Goal: Obtain resource: Download file/media

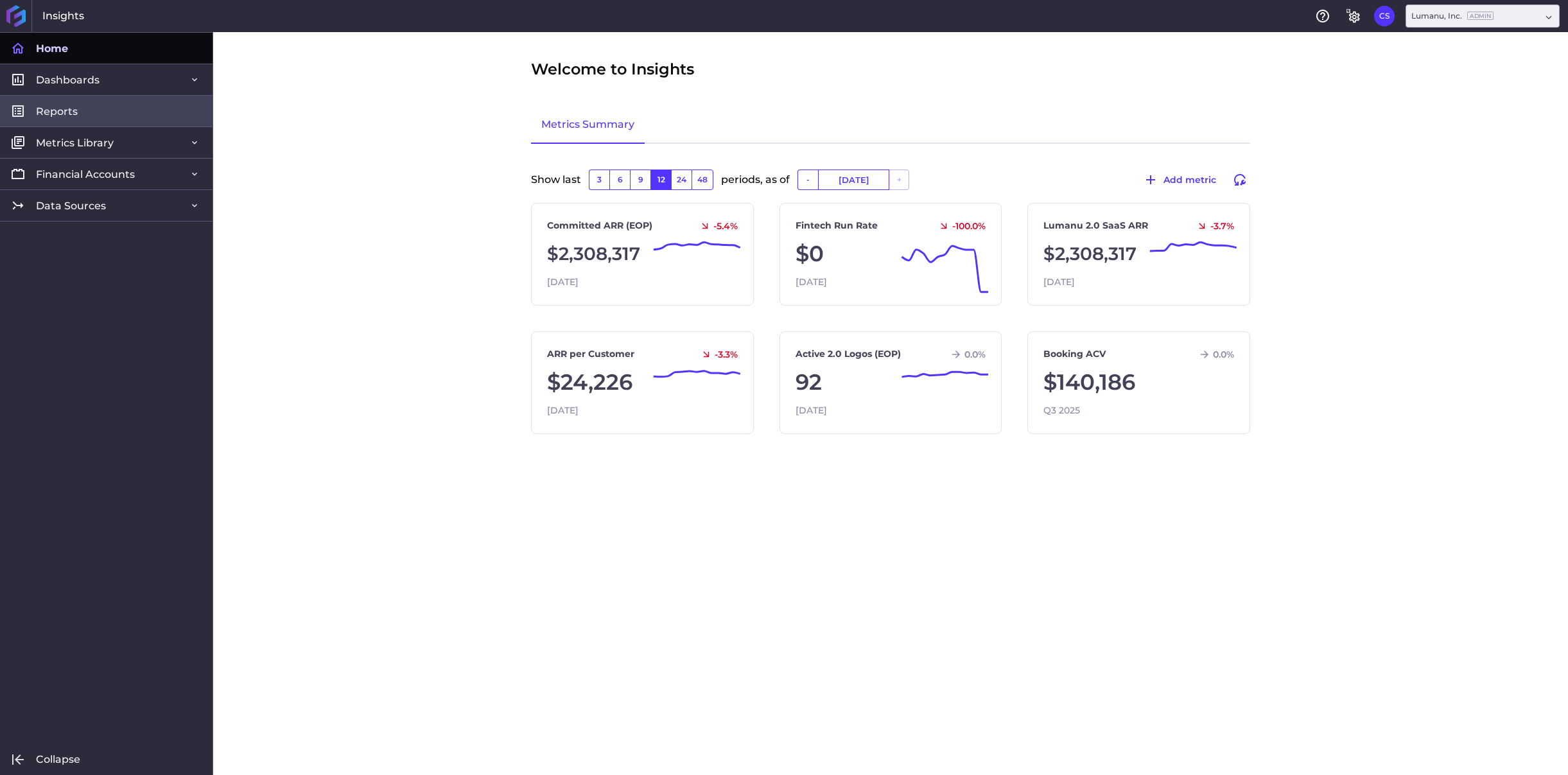
click at [101, 112] on link "Reports" at bounding box center [106, 110] width 212 height 31
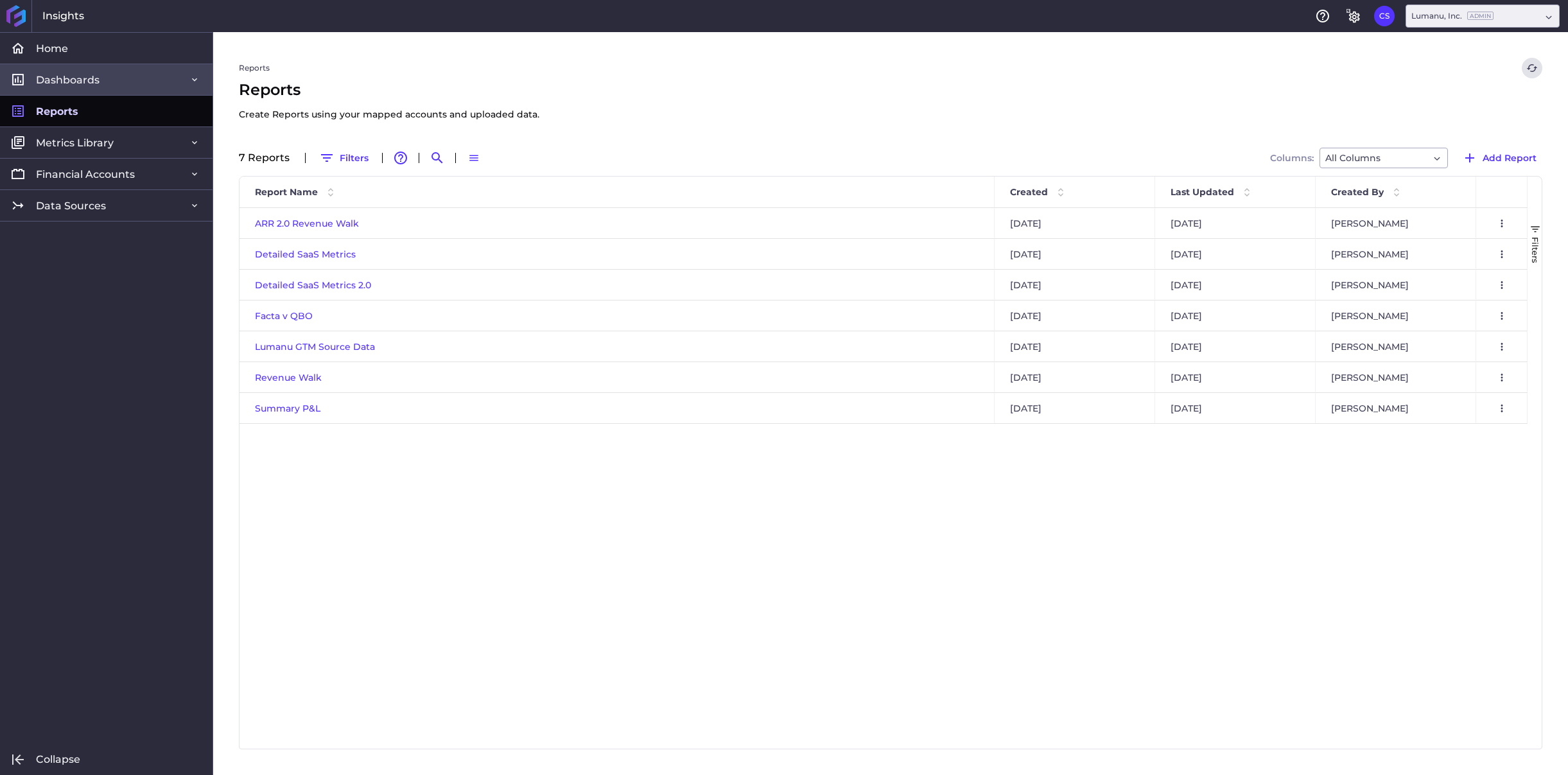
click at [92, 76] on span "Dashboards" at bounding box center [67, 80] width 63 height 14
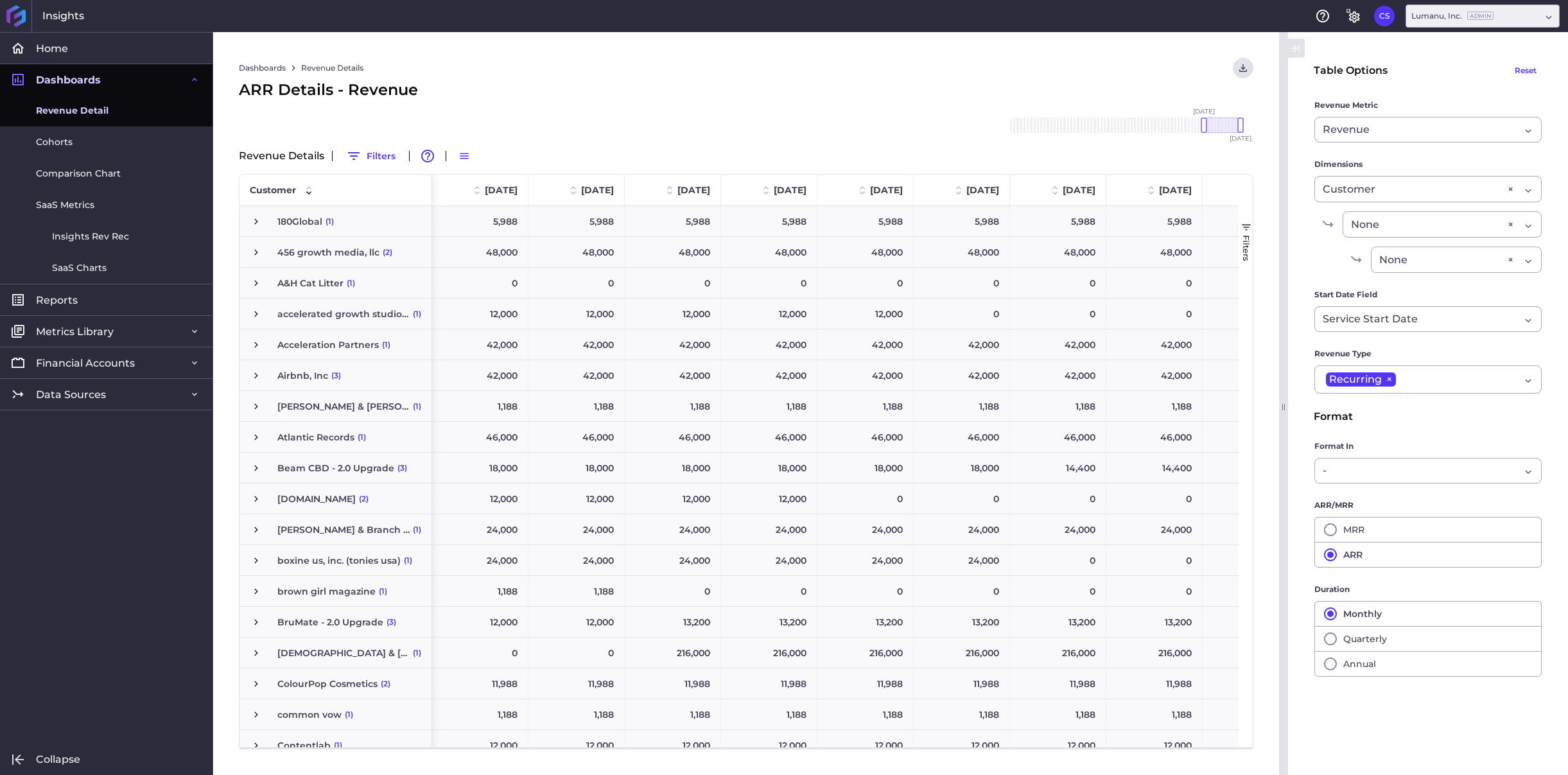
click at [90, 111] on span "Revenue Detail" at bounding box center [72, 111] width 73 height 14
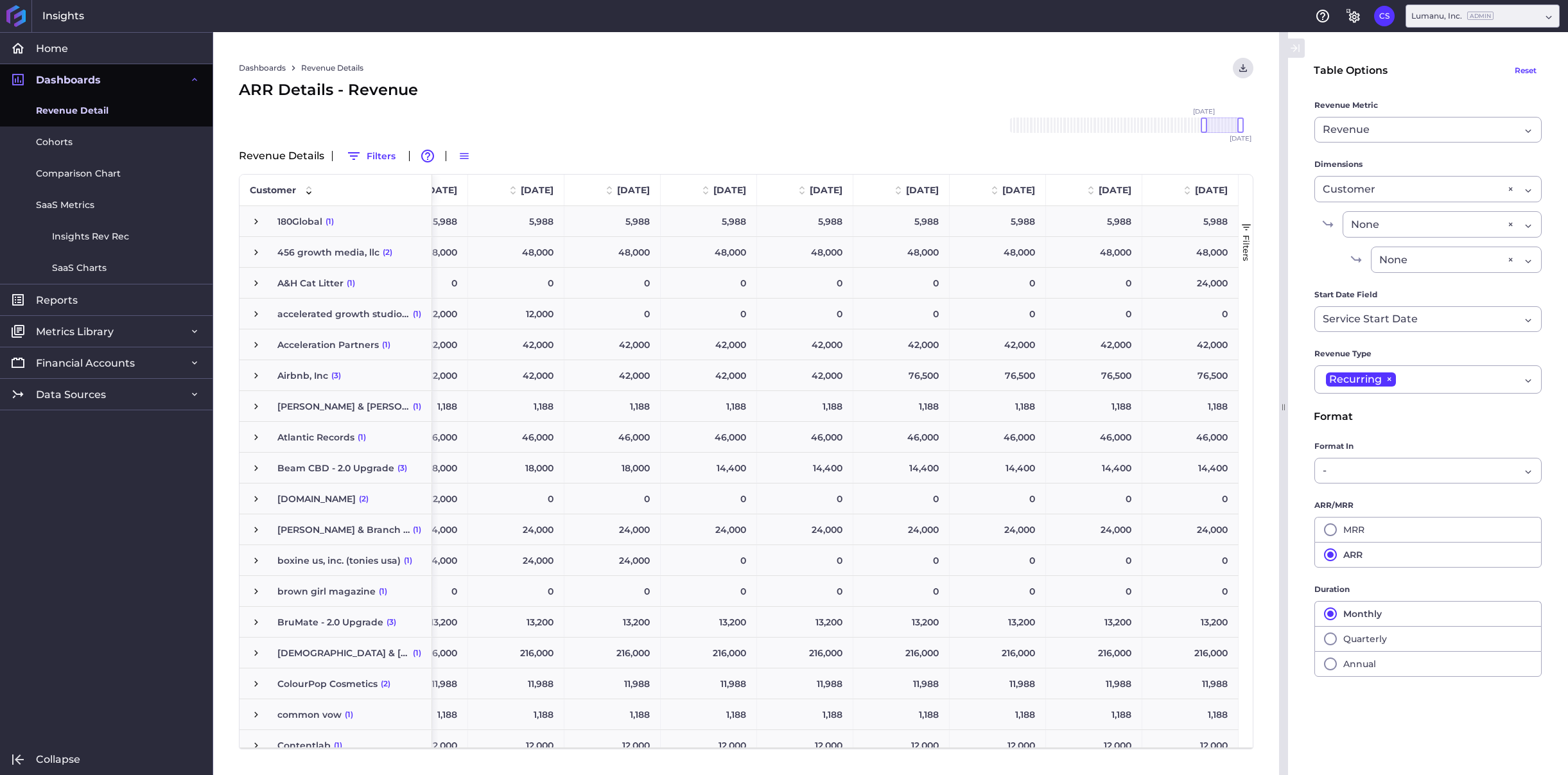
click at [1243, 224] on span "button" at bounding box center [1246, 227] width 11 height 11
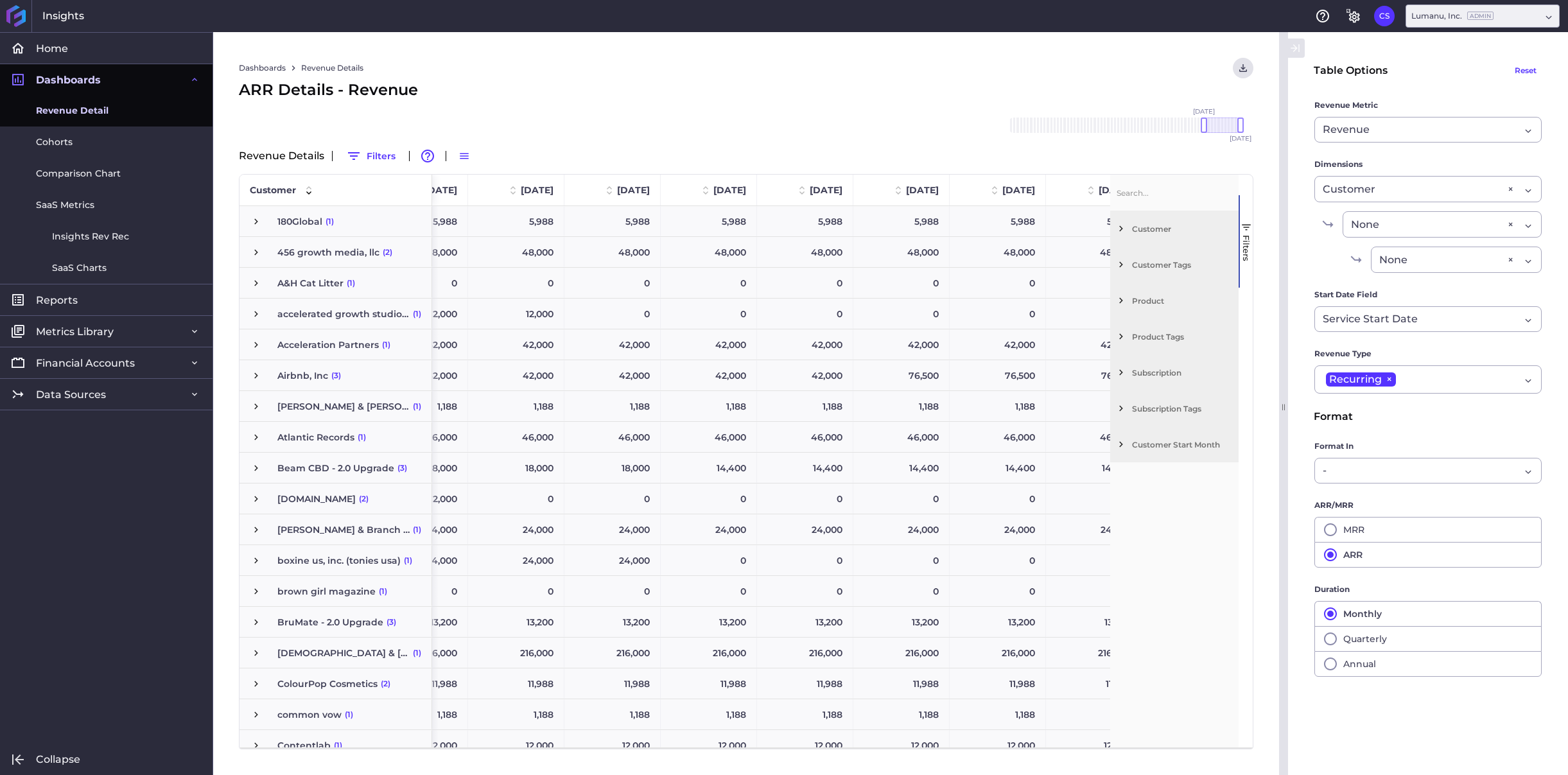
click at [1120, 337] on span "Filter List 7 Filters" at bounding box center [1121, 336] width 11 height 11
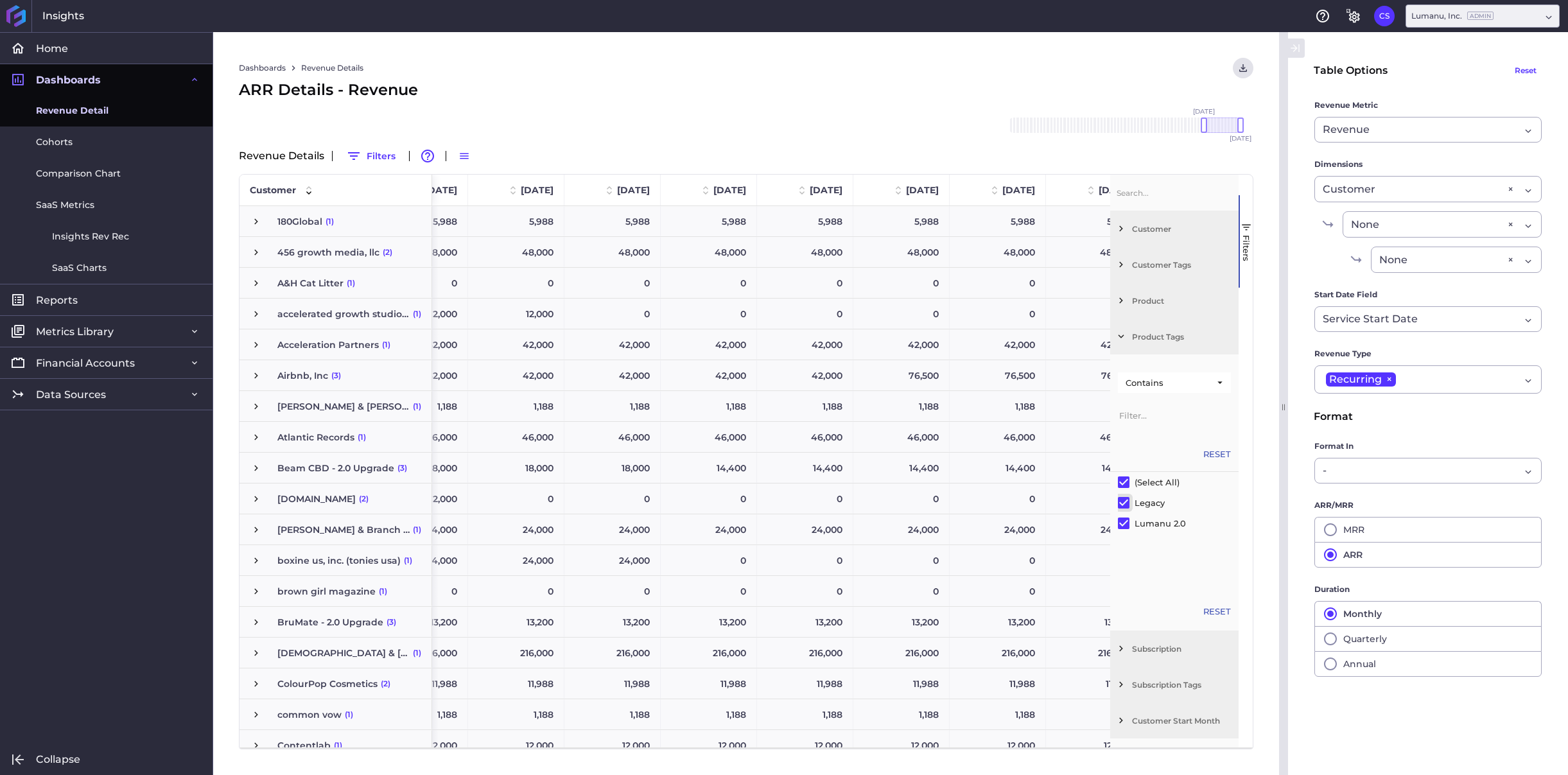
click at [1123, 501] on input "Filter List" at bounding box center [1123, 502] width 11 height 11
checkbox input "false"
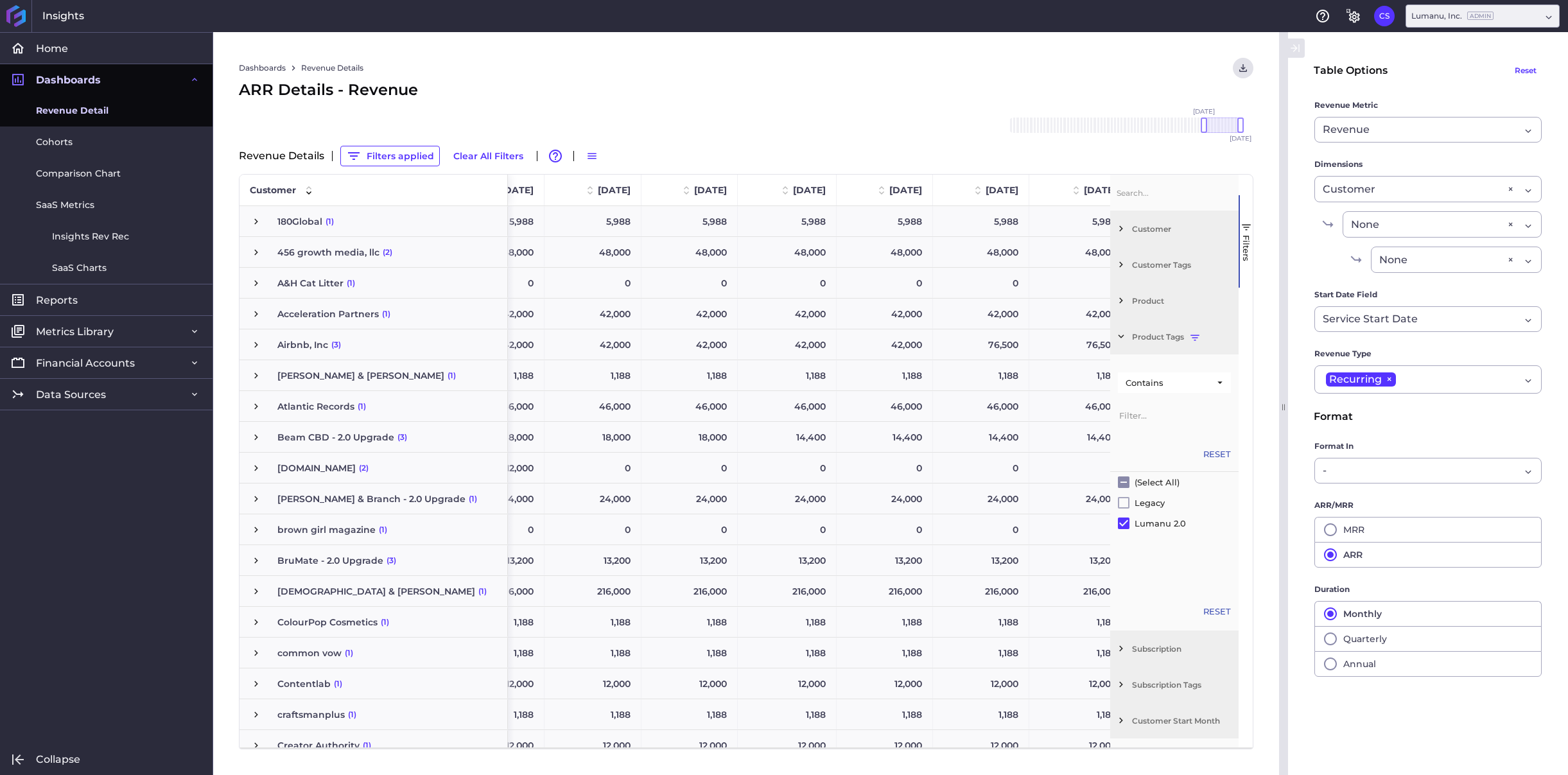
click at [1120, 67] on div "Dashboards Revenue Details Download CSV... Download CSV Download CSV with under…" at bounding box center [746, 68] width 1015 height 21
click at [1131, 82] on div "ARR Details - Revenue" at bounding box center [746, 90] width 1015 height 23
click at [1247, 221] on span "button" at bounding box center [1246, 227] width 11 height 11
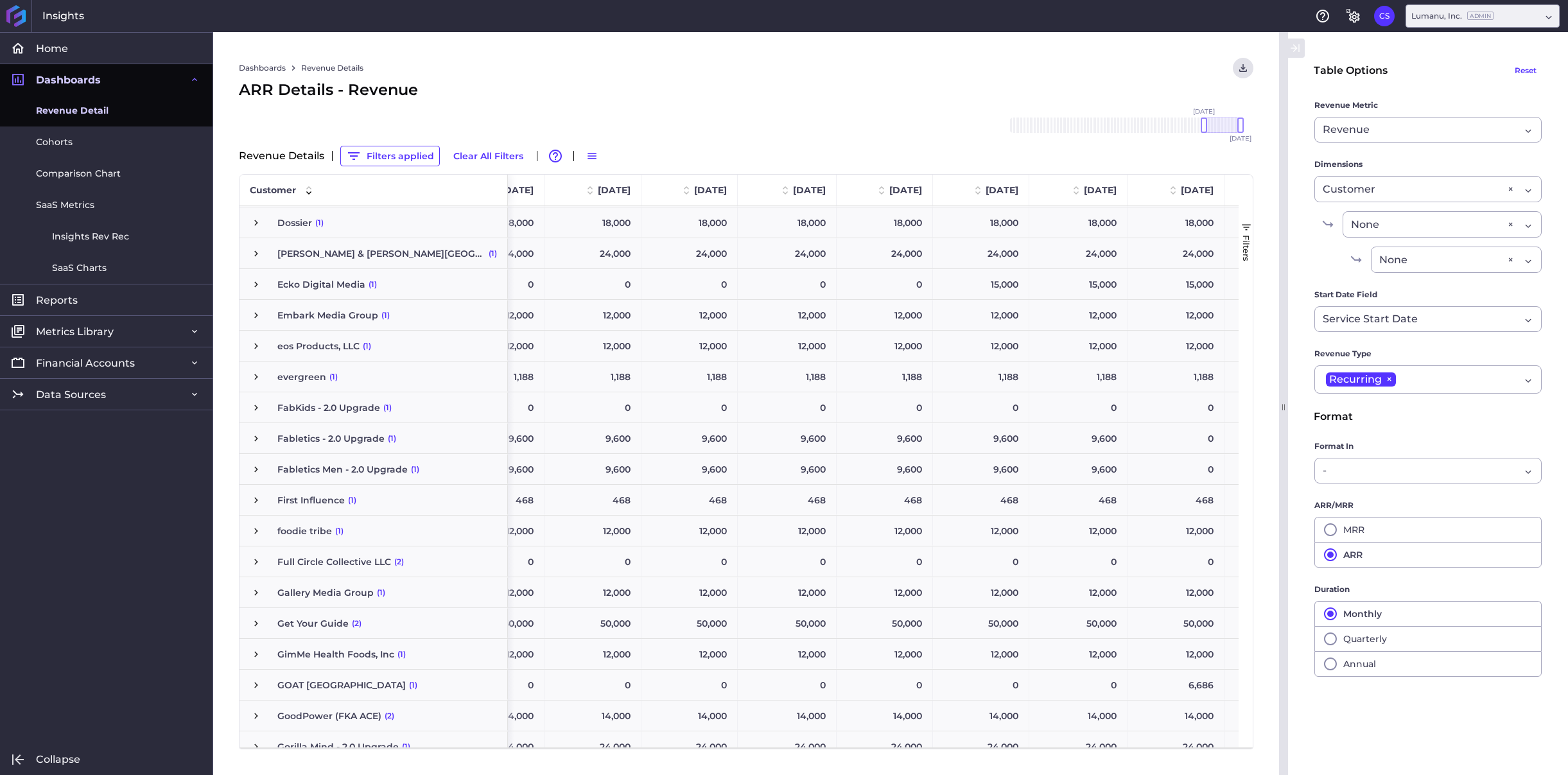
scroll to position [0, 0]
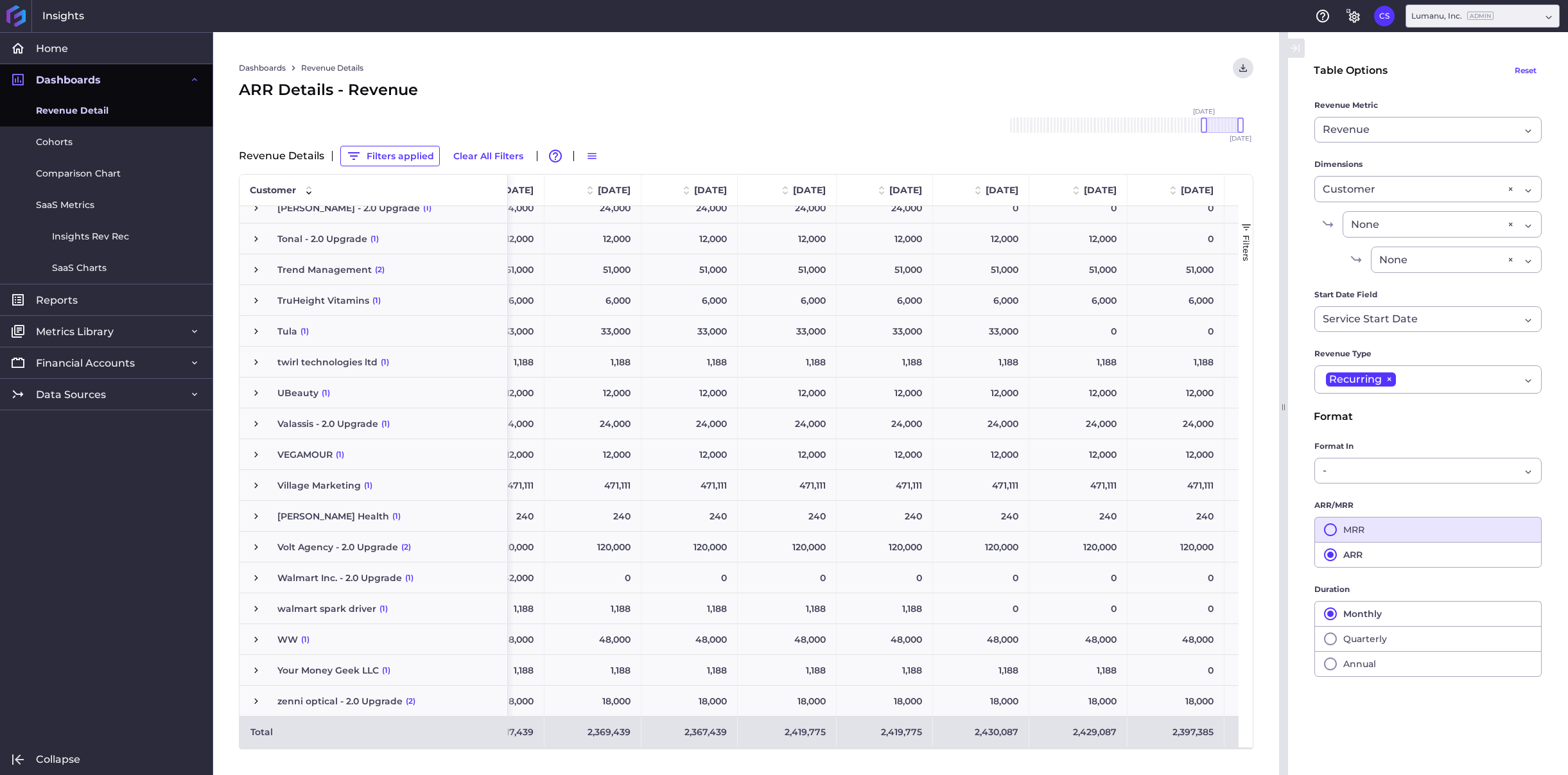
click at [1331, 531] on icon "button" at bounding box center [1330, 530] width 15 height 15
click at [1247, 227] on span "button" at bounding box center [1246, 227] width 11 height 11
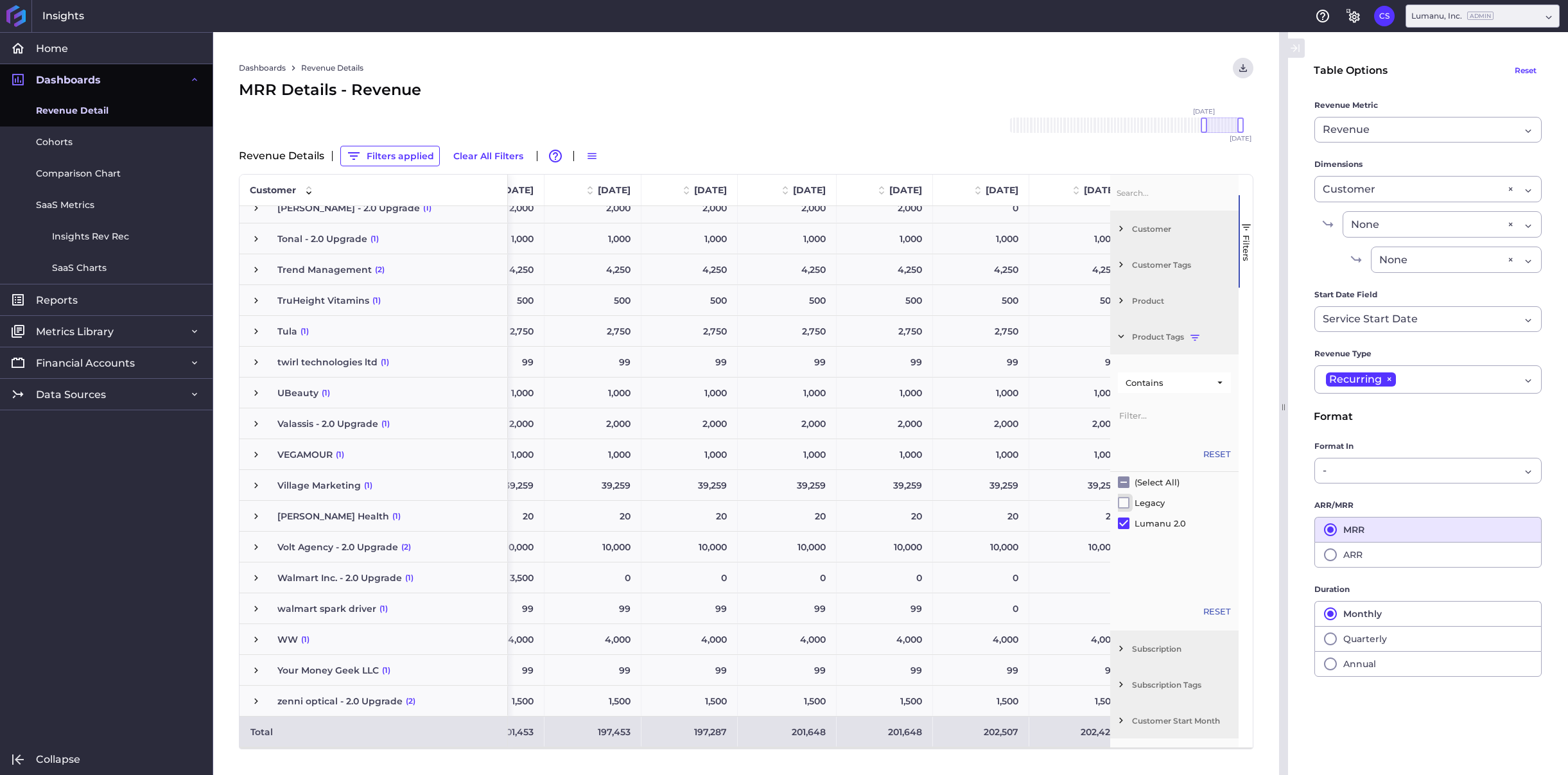
click at [1123, 502] on input "Filter List" at bounding box center [1123, 502] width 11 height 11
checkbox input "true"
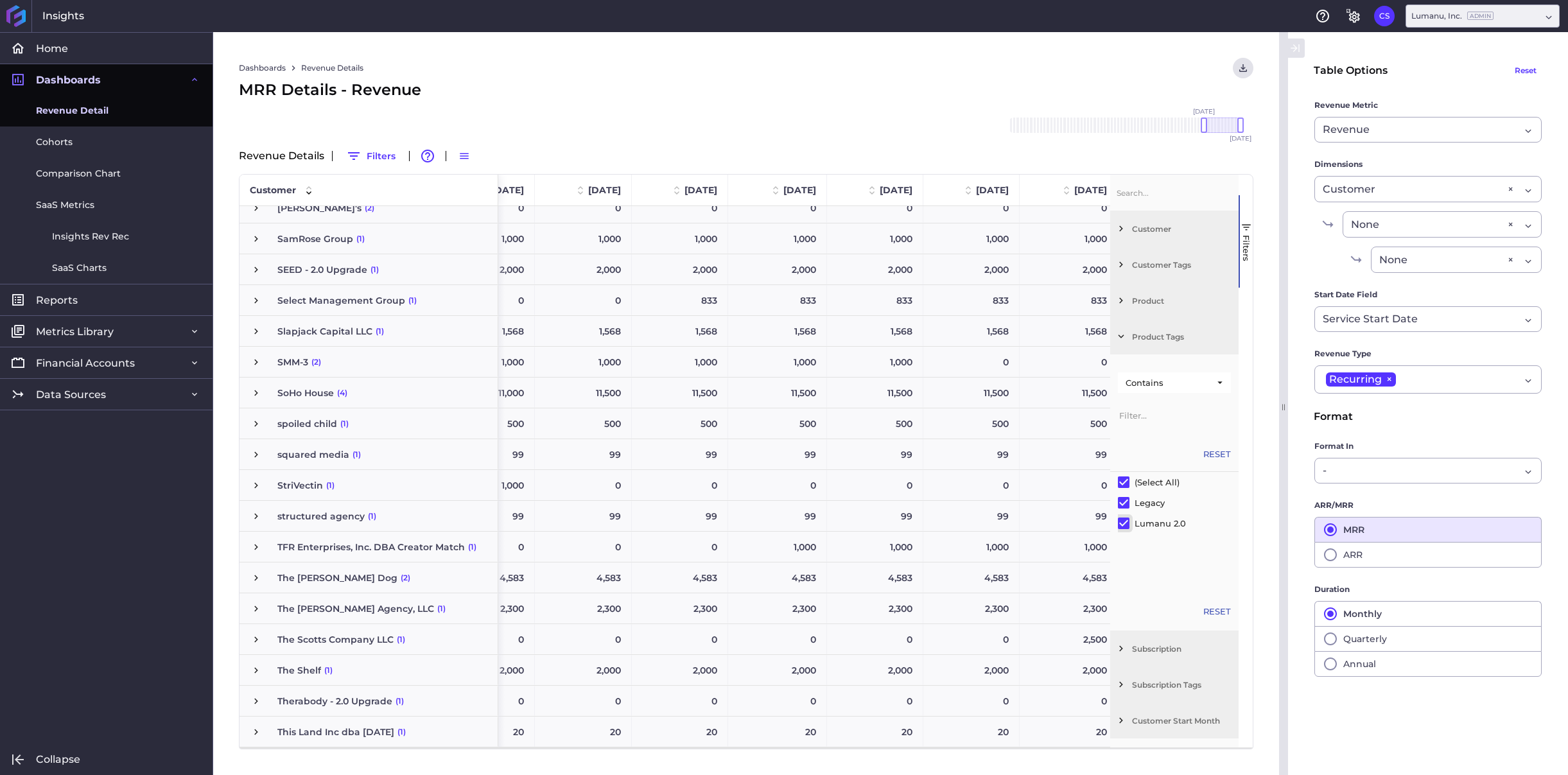
click at [1120, 522] on input "Filter List" at bounding box center [1123, 523] width 11 height 11
checkbox input "false"
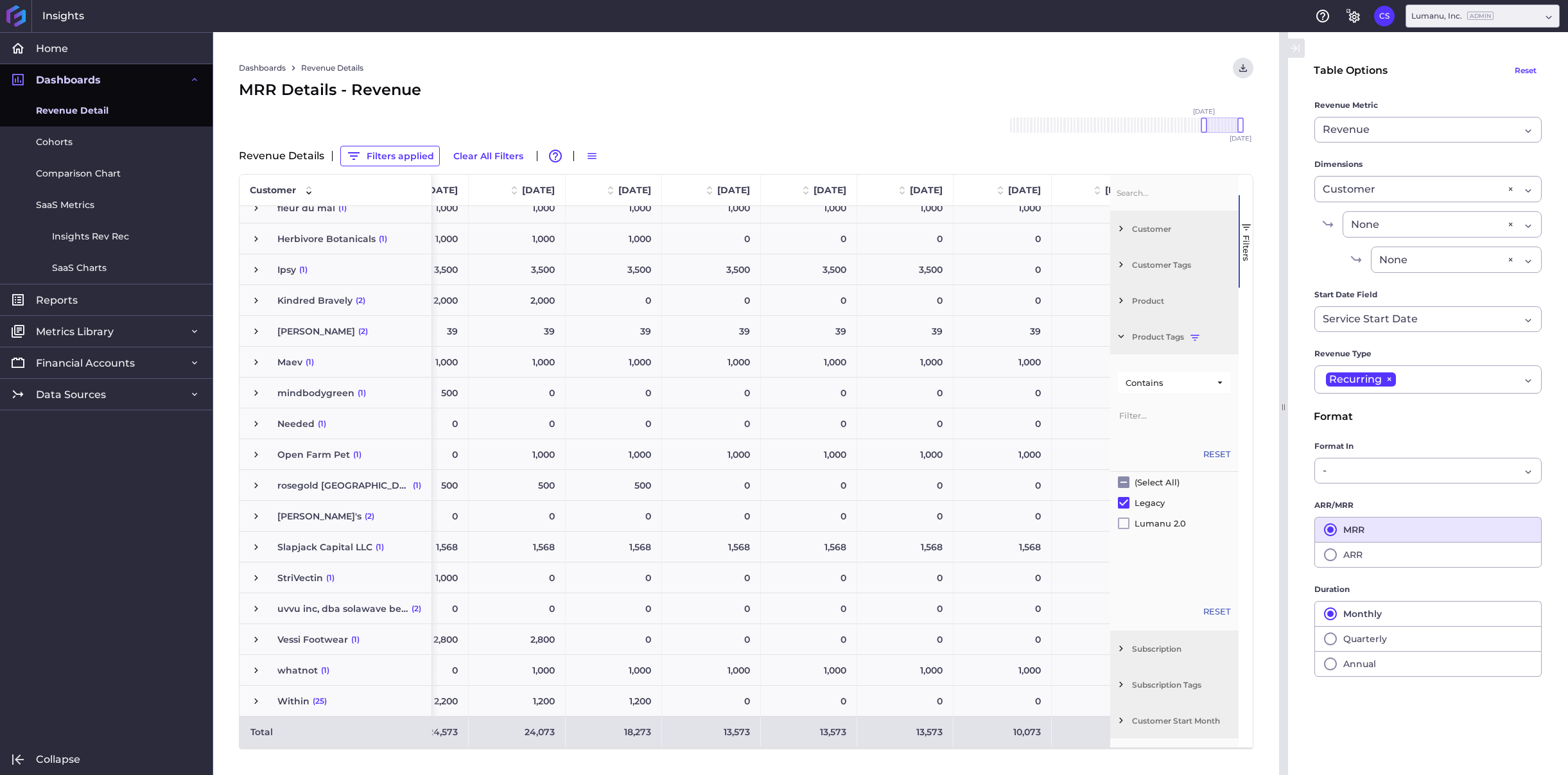
click at [1083, 78] on div "Dashboards Revenue Details Download CSV... Download CSV Download CSV with under…" at bounding box center [746, 68] width 1015 height 21
click at [1250, 224] on span "button" at bounding box center [1246, 227] width 11 height 11
